Goal: Task Accomplishment & Management: Manage account settings

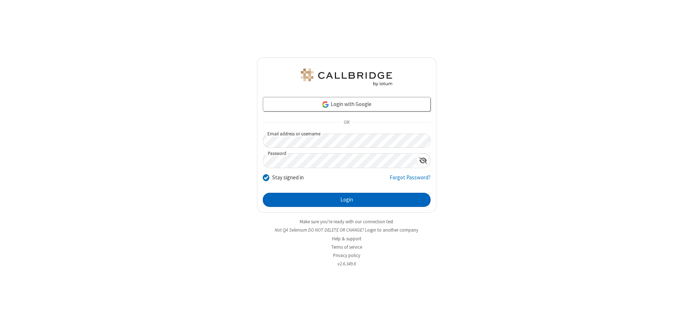
click at [347, 199] on button "Login" at bounding box center [347, 200] width 168 height 15
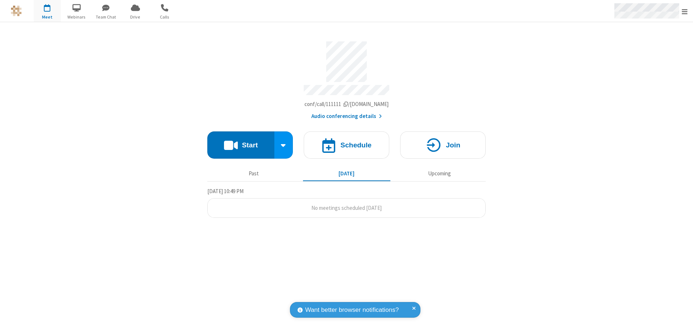
click at [685, 11] on span "Open menu" at bounding box center [685, 11] width 6 height 7
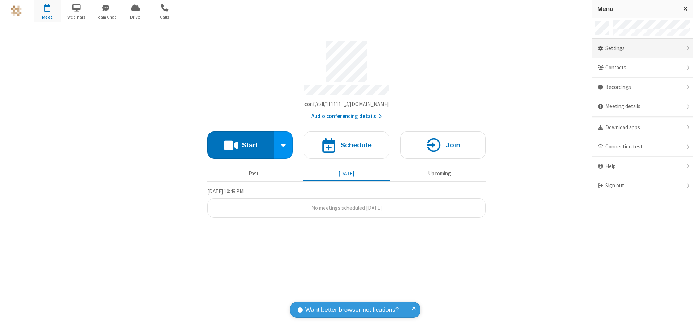
click at [643, 48] on div "Settings" at bounding box center [642, 49] width 101 height 20
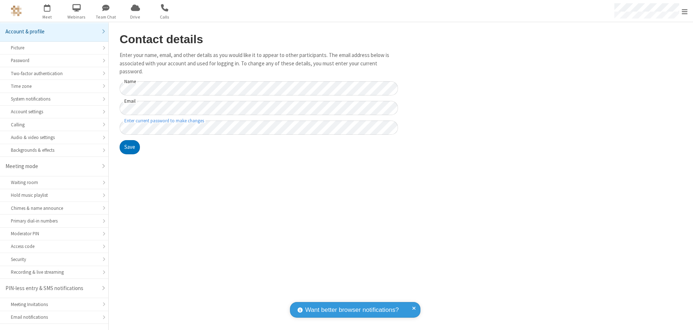
scroll to position [13, 0]
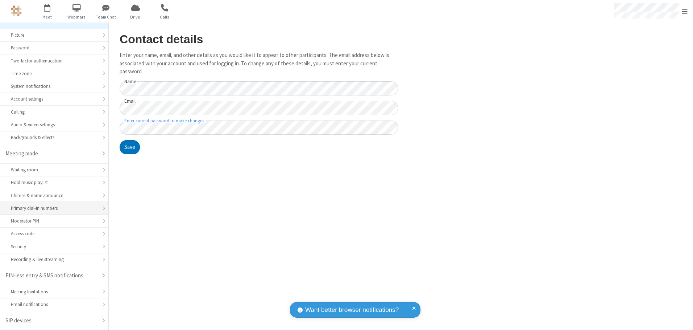
click at [52, 208] on div "Primary dial-in numbers" at bounding box center [54, 208] width 87 height 7
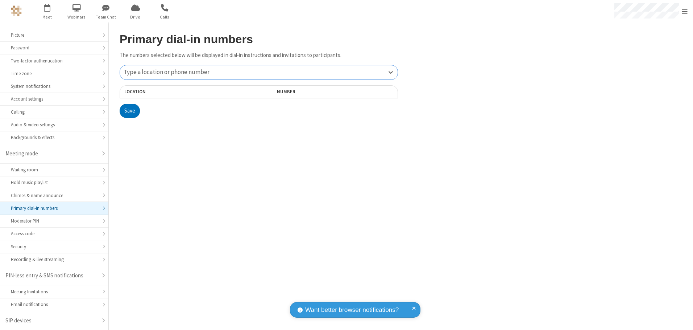
click at [259, 72] on div "Type a location or phone number" at bounding box center [259, 72] width 278 height 14
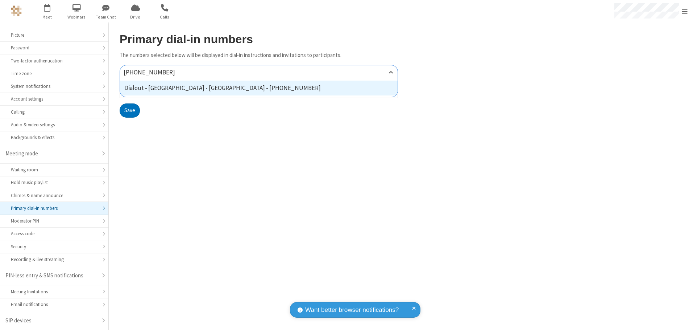
type input "[PHONE_NUMBER]"
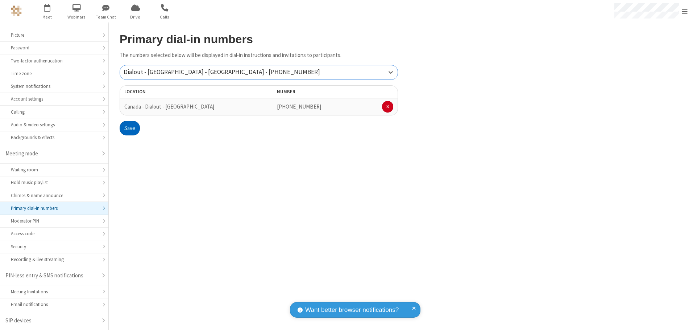
click at [129, 128] on button "Save" at bounding box center [130, 128] width 20 height 15
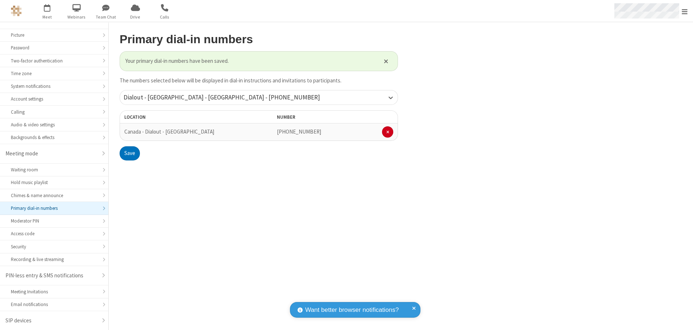
click at [685, 11] on span "Open menu" at bounding box center [685, 11] width 6 height 7
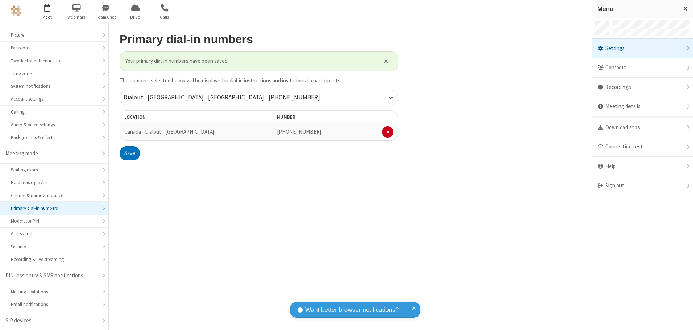
click at [47, 11] on span "button" at bounding box center [47, 7] width 27 height 12
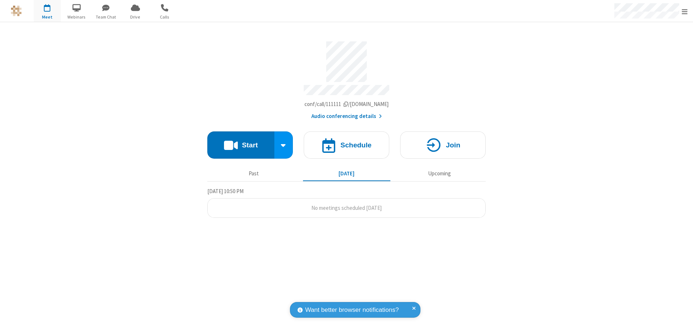
click at [346, 114] on button "Audio conferencing details" at bounding box center [347, 116] width 71 height 8
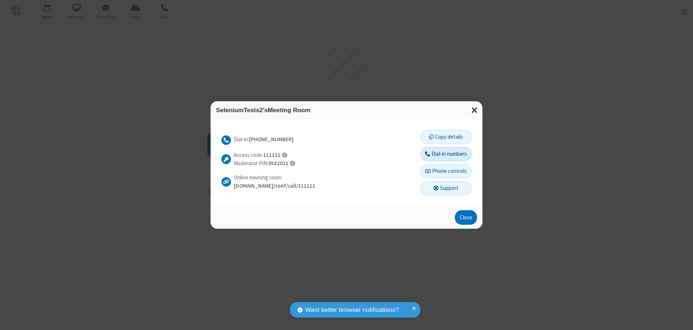
click at [446, 154] on button "Dial-in numbers" at bounding box center [446, 154] width 51 height 15
